Goal: Task Accomplishment & Management: Book appointment/travel/reservation

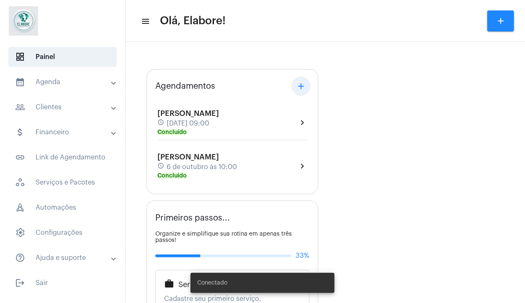
click at [305, 86] on mat-icon "add" at bounding box center [301, 86] width 10 height 10
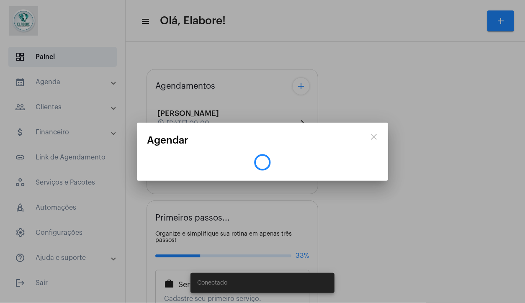
type input "[URL][DOMAIN_NAME]"
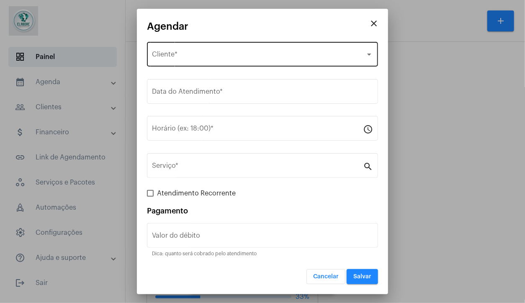
click at [261, 52] on div "Selecione o Cliente Cliente *" at bounding box center [262, 53] width 221 height 26
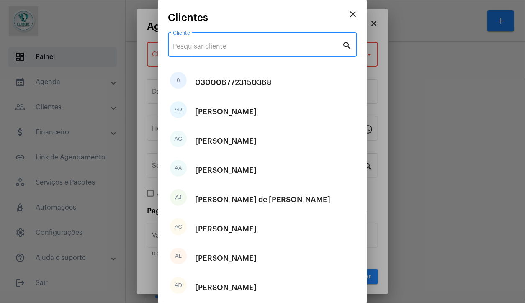
click at [261, 47] on input "Cliente" at bounding box center [257, 47] width 169 height 8
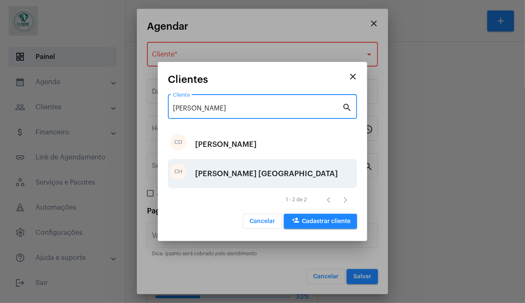
type input "[PERSON_NAME]"
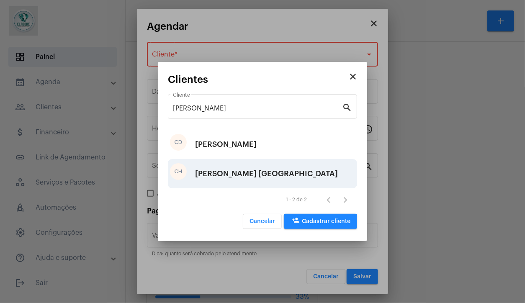
click at [265, 179] on div "[PERSON_NAME] [GEOGRAPHIC_DATA]" at bounding box center [266, 173] width 143 height 25
type input "R$"
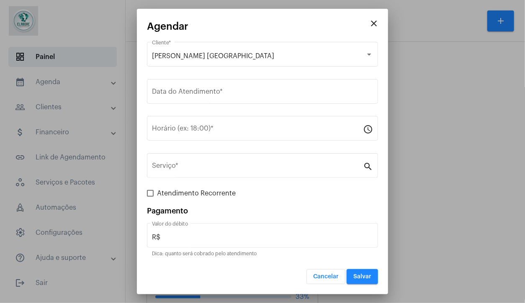
click at [207, 107] on div "Data do Atendimento *" at bounding box center [262, 96] width 231 height 34
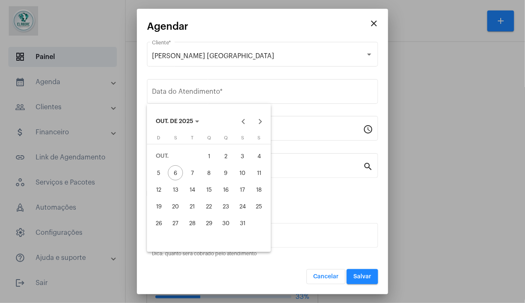
click at [206, 93] on div "close Agendar [PERSON_NAME] S. Santiago Cliente * Data do Atendimento * Horário…" at bounding box center [262, 151] width 525 height 303
click at [206, 93] on div at bounding box center [262, 151] width 525 height 303
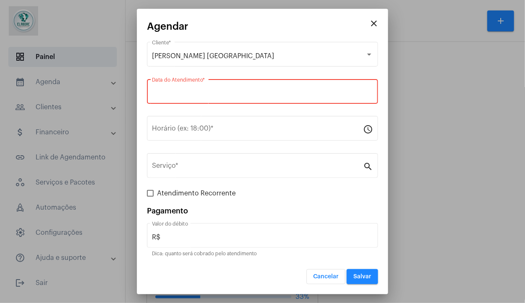
click at [206, 93] on input "Data do Atendimento *" at bounding box center [262, 94] width 221 height 8
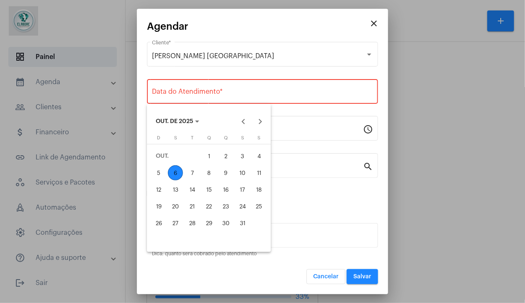
click at [175, 177] on div "6" at bounding box center [175, 173] width 15 height 15
type input "[DATE]"
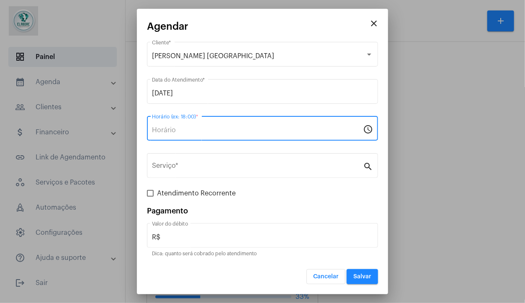
click at [205, 134] on input "Horário (ex: 18:00) *" at bounding box center [257, 131] width 211 height 8
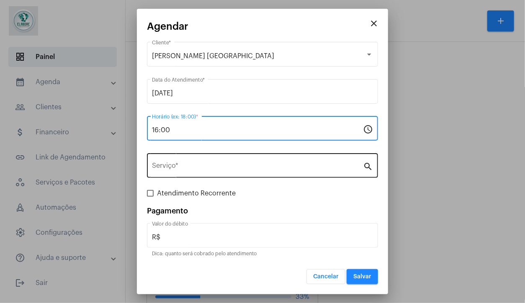
type input "16:00"
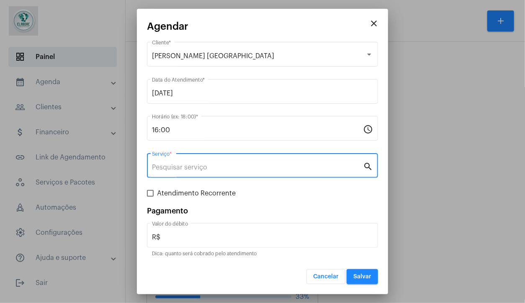
click at [223, 164] on input "Serviço *" at bounding box center [257, 168] width 211 height 8
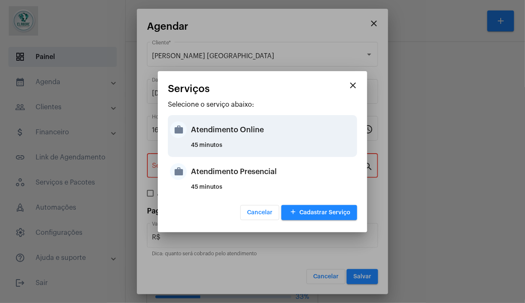
click at [230, 140] on div "Atendimento Online" at bounding box center [273, 129] width 164 height 25
type input "Atendimento Online"
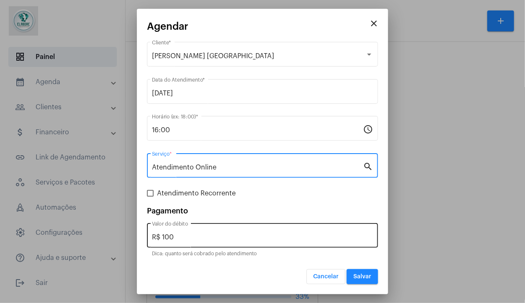
click at [198, 236] on input "R$ 100" at bounding box center [262, 238] width 221 height 8
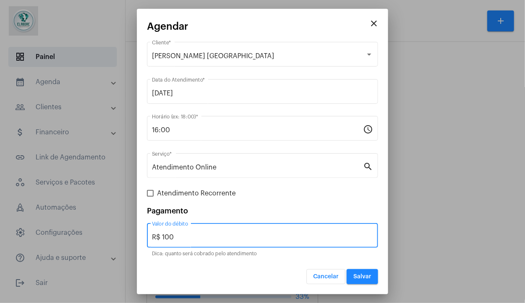
click at [198, 236] on input "R$ 100" at bounding box center [262, 238] width 221 height 8
type input "R$ 0"
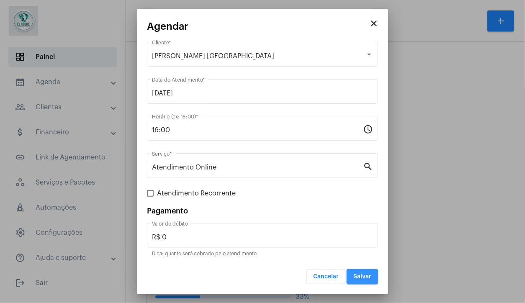
click at [359, 271] on button "Salvar" at bounding box center [362, 276] width 31 height 15
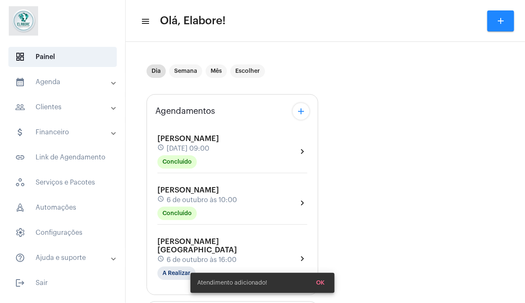
drag, startPoint x: 306, startPoint y: 119, endPoint x: 304, endPoint y: 115, distance: 4.3
click at [304, 115] on div "Agendamentos add" at bounding box center [232, 111] width 154 height 17
click at [304, 115] on mat-icon "add" at bounding box center [301, 111] width 10 height 10
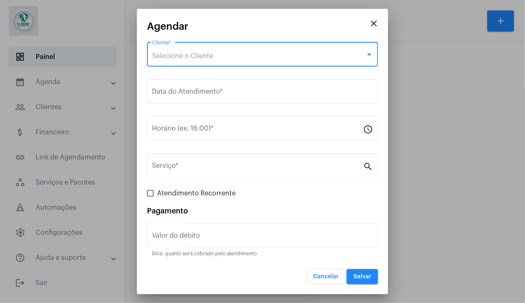
click at [264, 60] on div "Selecione o Cliente" at bounding box center [259, 56] width 214 height 8
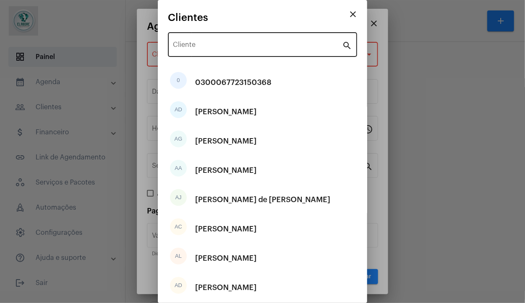
click at [263, 42] on div "Cliente" at bounding box center [257, 44] width 169 height 26
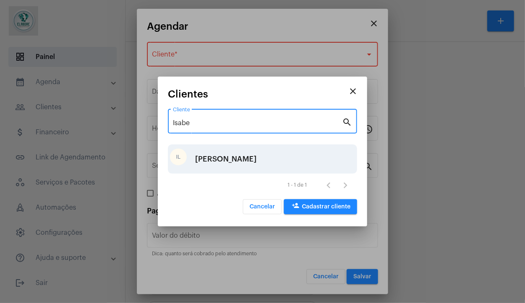
type input "Isabe"
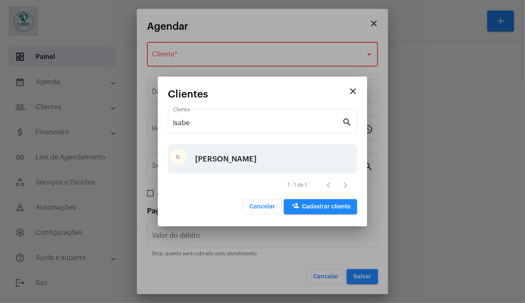
click at [278, 160] on div "IL [PERSON_NAME]" at bounding box center [262, 159] width 189 height 29
type input "R$"
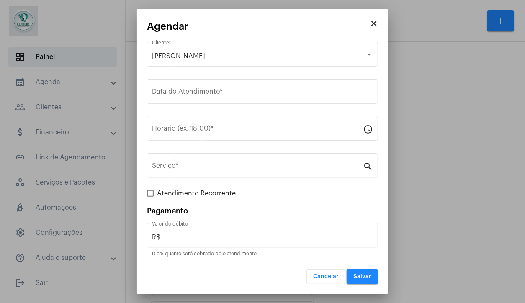
click at [235, 106] on div "Data do Atendimento *" at bounding box center [262, 96] width 231 height 34
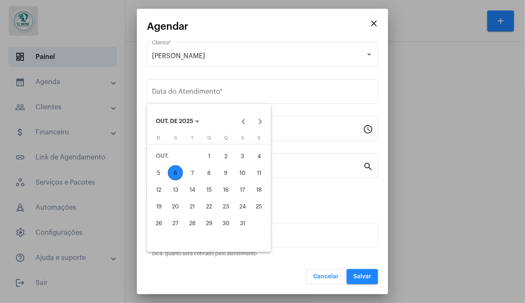
click at [181, 171] on div "6" at bounding box center [175, 173] width 15 height 15
type input "[DATE]"
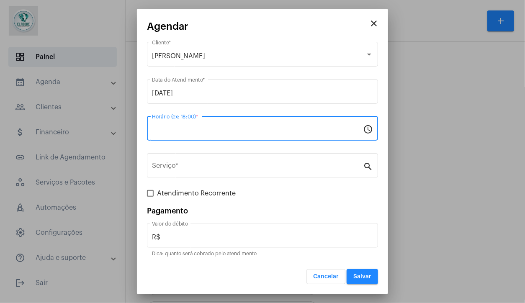
click at [195, 129] on input "Horário (ex: 18:00) *" at bounding box center [257, 131] width 211 height 8
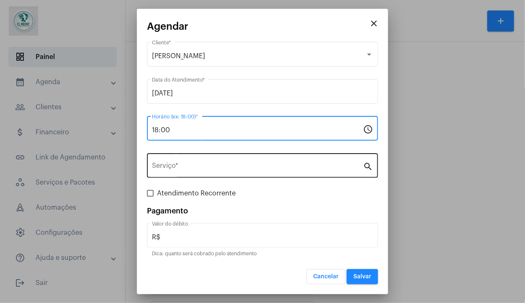
type input "18:00"
click at [317, 155] on div "Serviço *" at bounding box center [257, 165] width 211 height 26
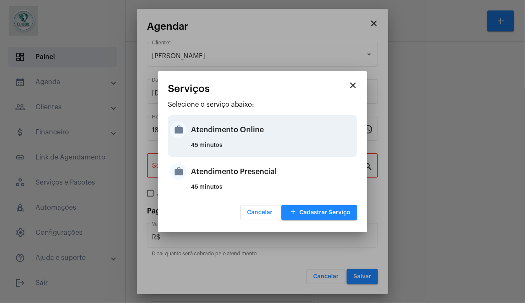
click at [303, 153] on div "45 minutos" at bounding box center [273, 148] width 164 height 13
type input "Atendimento Online"
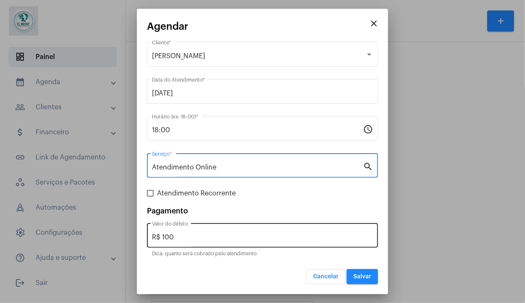
click at [312, 228] on div "R$ 100 Valor do débito" at bounding box center [262, 235] width 221 height 26
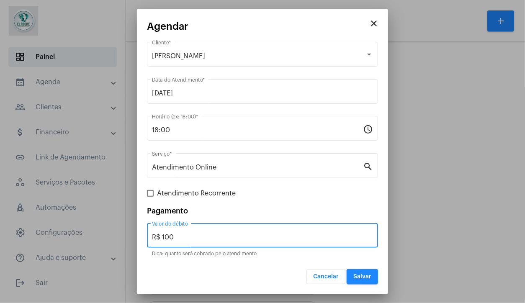
click at [312, 228] on div "R$ 100 Valor do débito" at bounding box center [262, 235] width 221 height 26
type input "R$ 0"
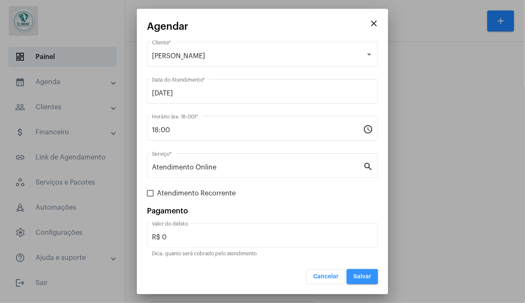
click at [377, 279] on button "Salvar" at bounding box center [362, 276] width 31 height 15
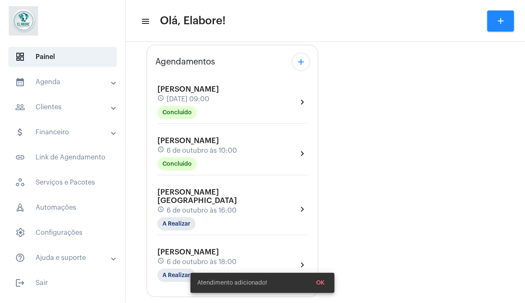
scroll to position [50, 0]
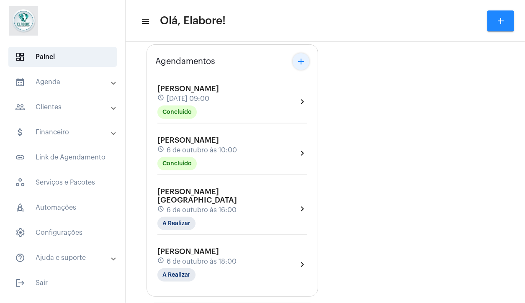
click at [308, 62] on button "add" at bounding box center [301, 61] width 17 height 17
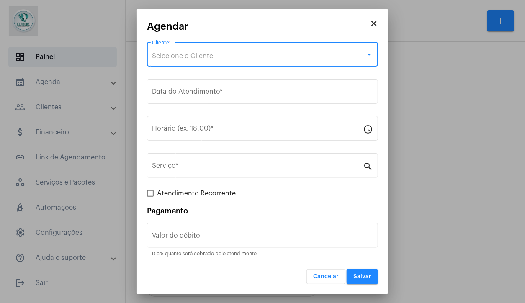
click at [213, 53] on div "Selecione o Cliente" at bounding box center [259, 56] width 214 height 8
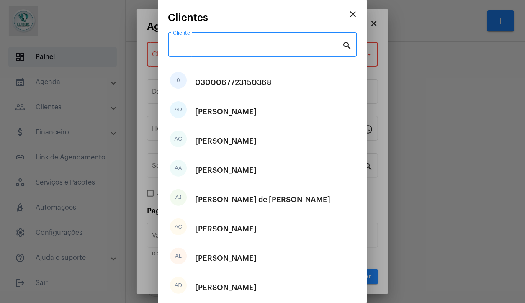
click at [216, 45] on input "Cliente" at bounding box center [257, 47] width 169 height 8
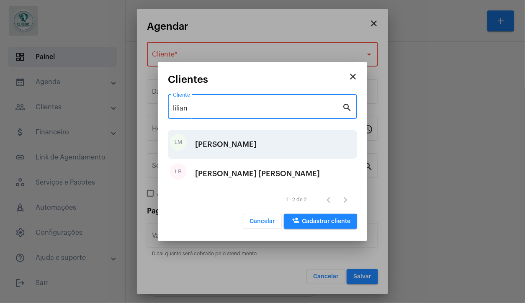
type input "lilian"
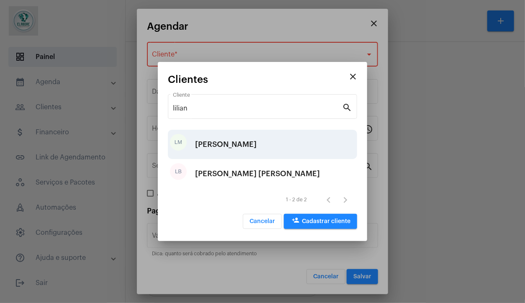
click at [268, 142] on div "LM [PERSON_NAME]" at bounding box center [262, 144] width 189 height 29
type input "R$"
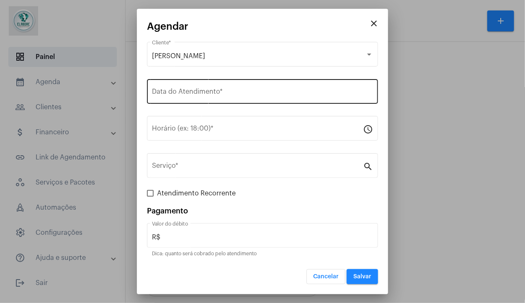
click at [240, 87] on div "Data do Atendimento *" at bounding box center [262, 91] width 221 height 26
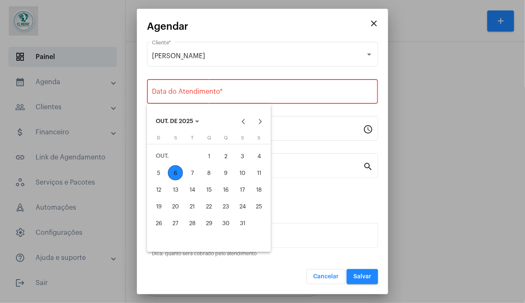
click at [179, 167] on div "6" at bounding box center [175, 173] width 15 height 15
type input "[DATE]"
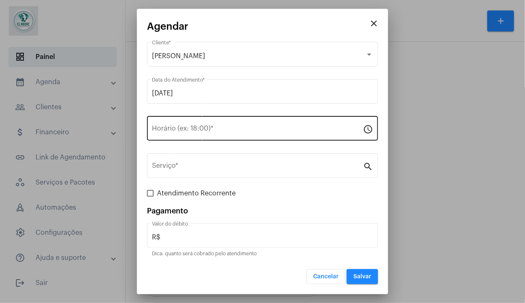
click at [182, 136] on div "Horário (ex: 18:00) *" at bounding box center [257, 127] width 211 height 26
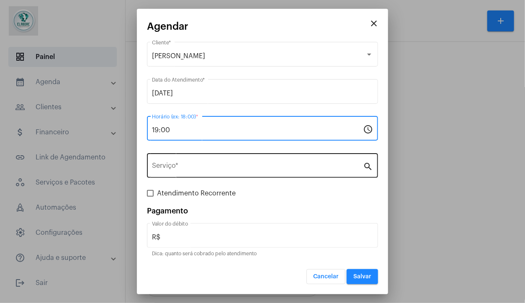
type input "19:00"
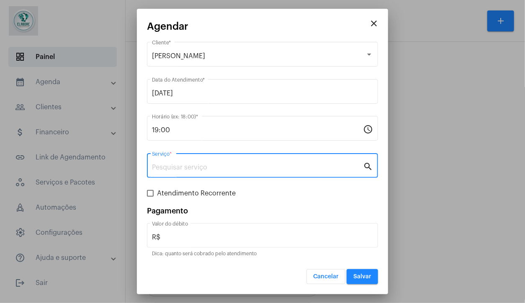
click at [206, 164] on input "Serviço *" at bounding box center [257, 168] width 211 height 8
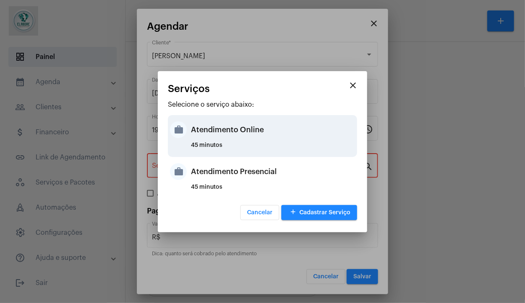
click at [224, 137] on div "Atendimento Online" at bounding box center [273, 129] width 164 height 25
type input "Atendimento Online"
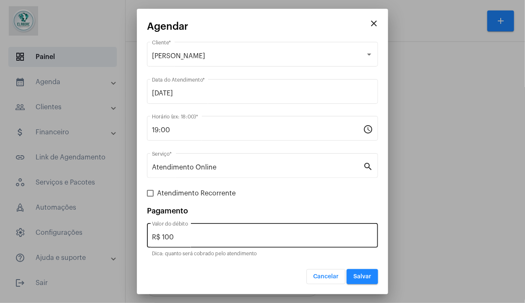
click at [198, 229] on div "R$ 100 Valor do débito" at bounding box center [262, 235] width 221 height 26
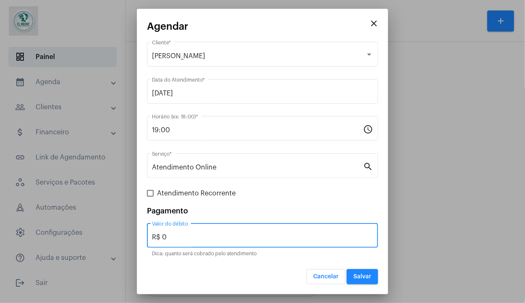
type input "R$ 0"
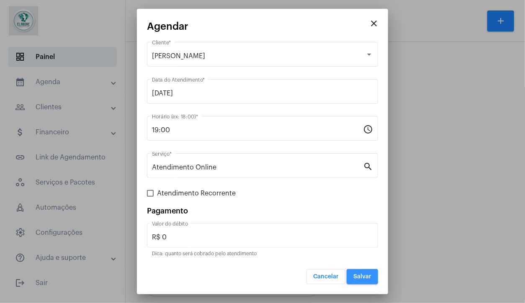
click at [364, 282] on button "Salvar" at bounding box center [362, 276] width 31 height 15
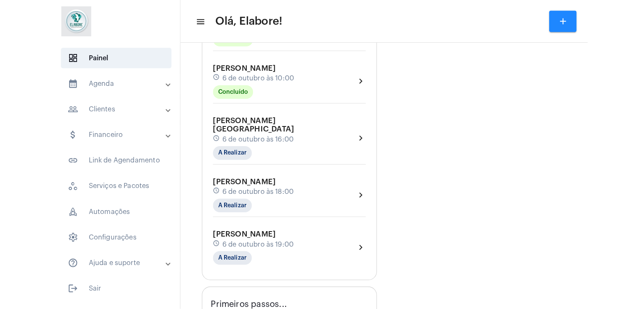
scroll to position [129, 0]
